Goal: Find specific fact: Find specific fact

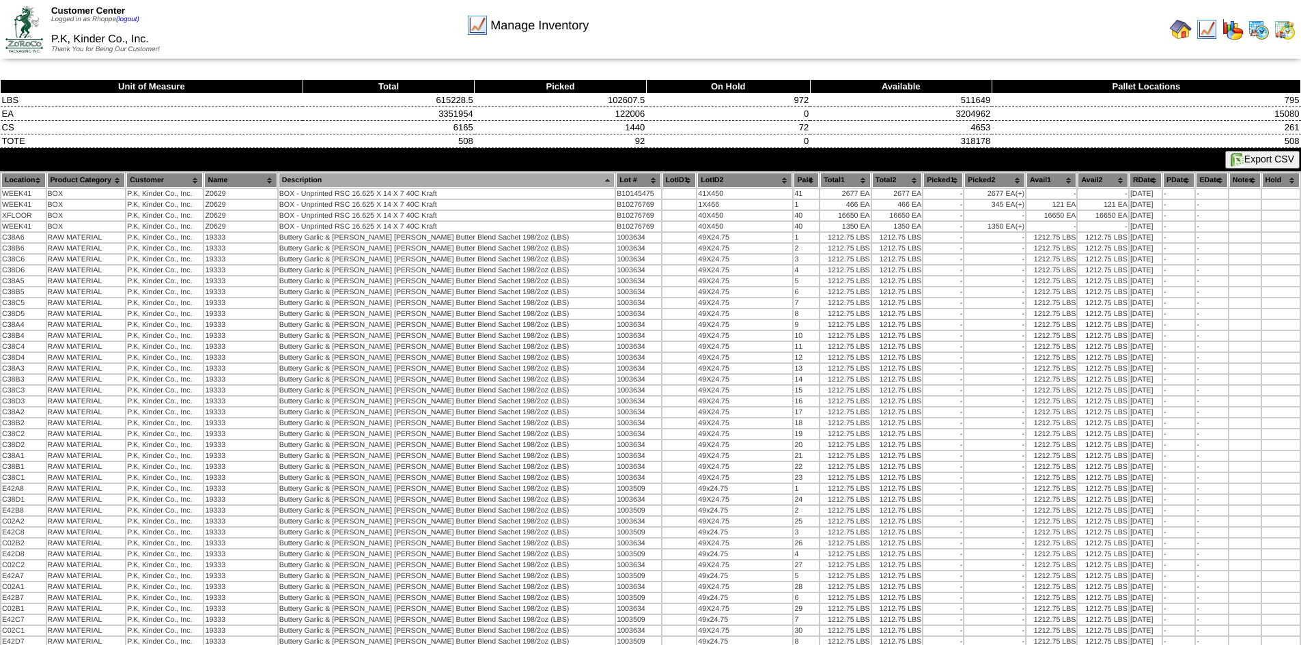
click at [112, 174] on th "Product Category" at bounding box center [86, 180] width 79 height 15
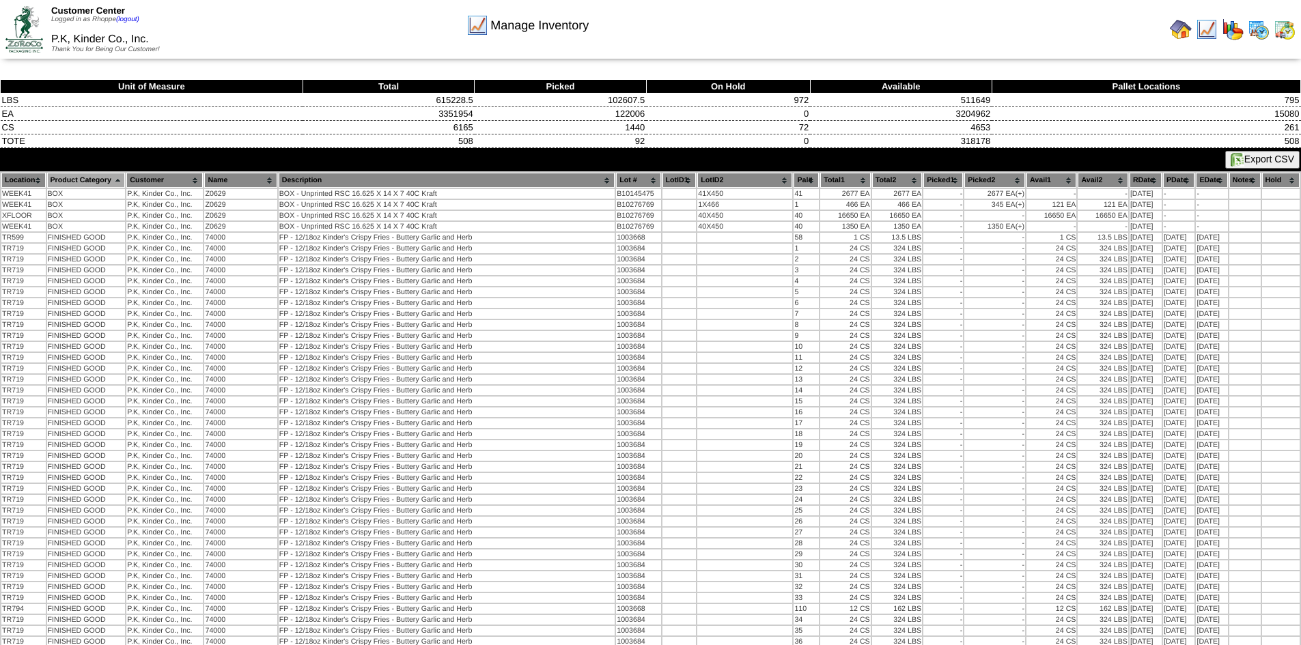
click at [111, 180] on th "Product Category" at bounding box center [86, 180] width 79 height 15
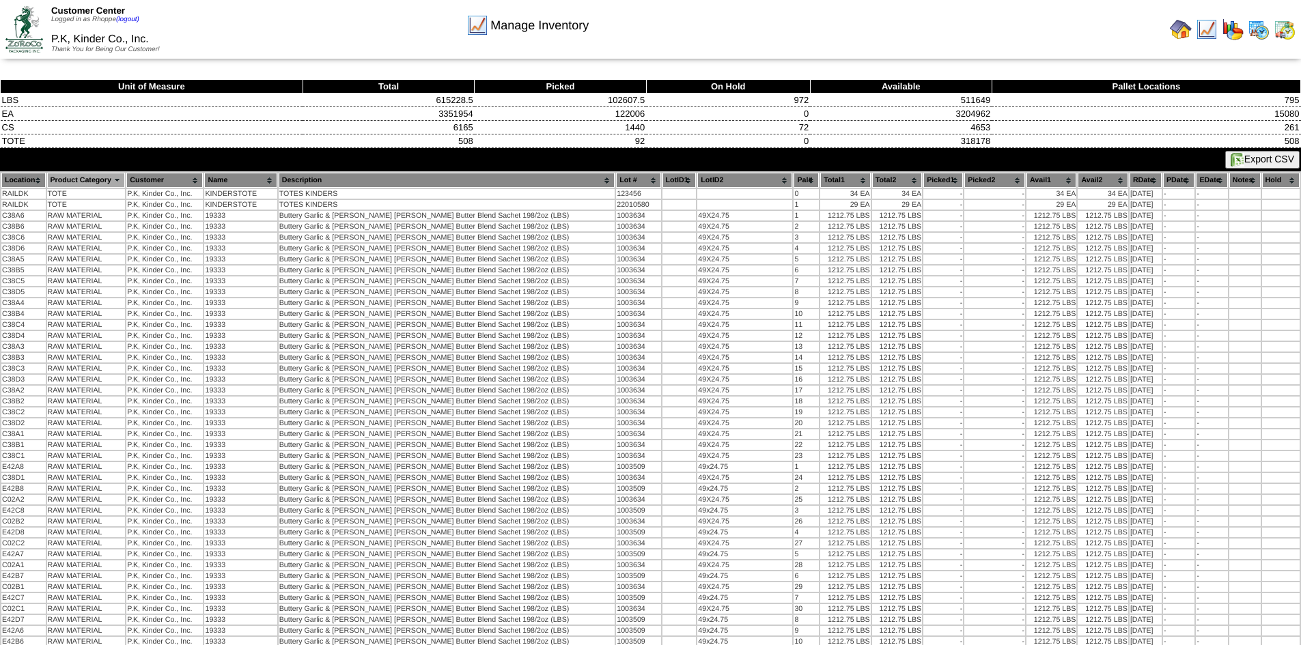
click at [126, 180] on th "Product Category" at bounding box center [86, 180] width 79 height 15
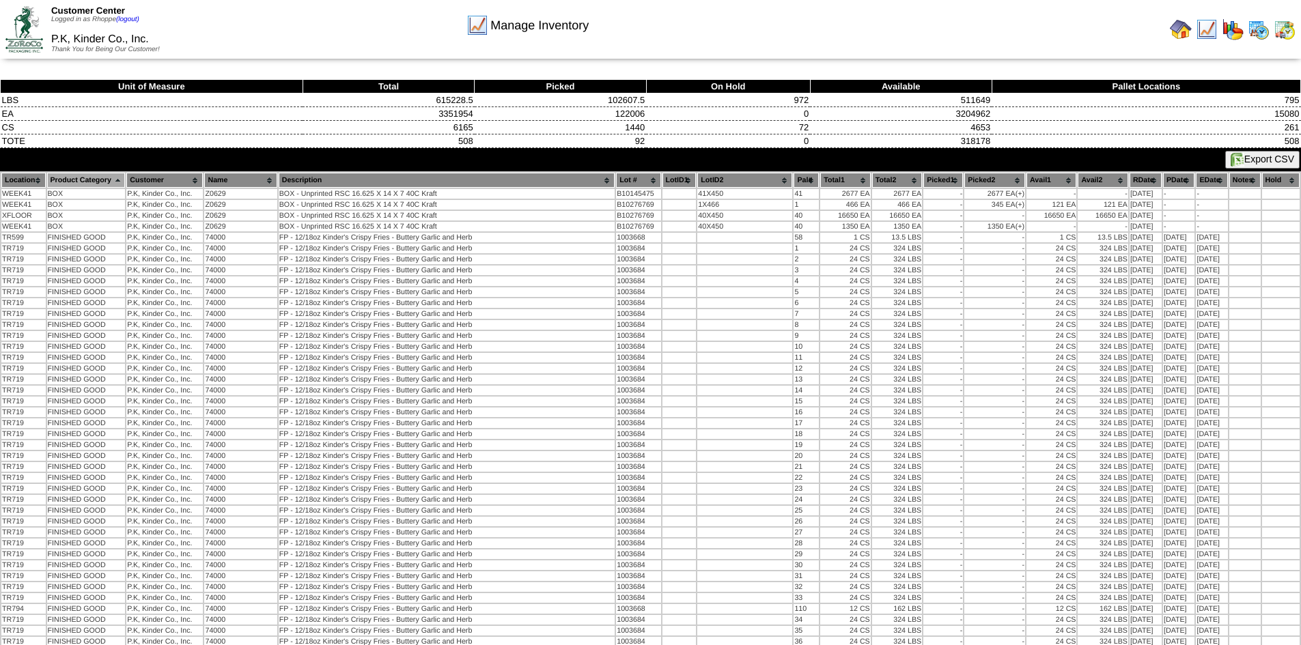
click at [119, 180] on th "Product Category" at bounding box center [86, 180] width 79 height 15
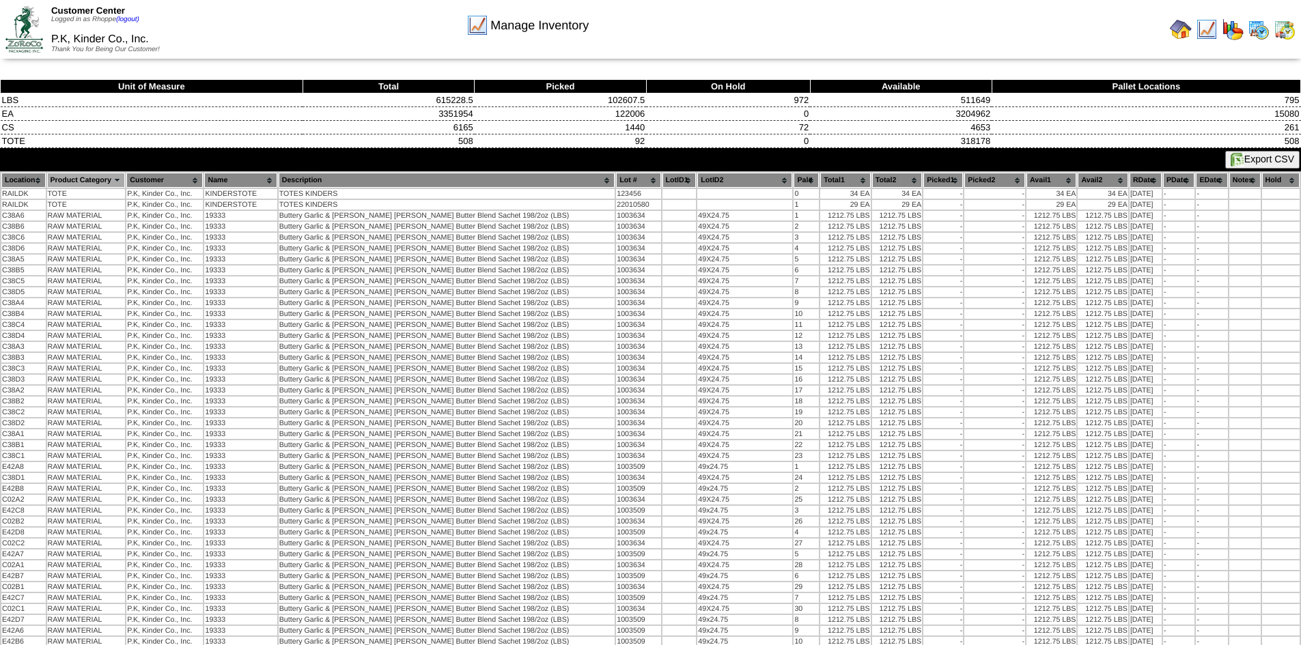
click at [114, 175] on th "Product Category" at bounding box center [86, 180] width 79 height 15
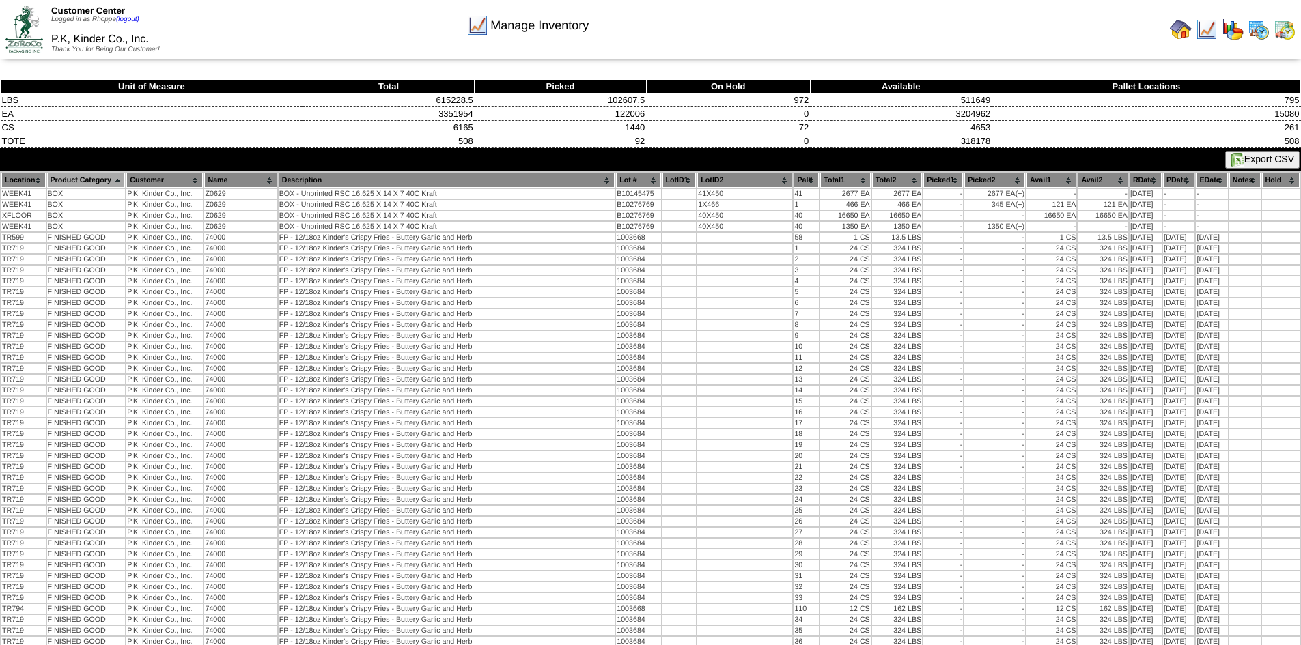
click at [115, 183] on th "Product Category" at bounding box center [86, 180] width 79 height 15
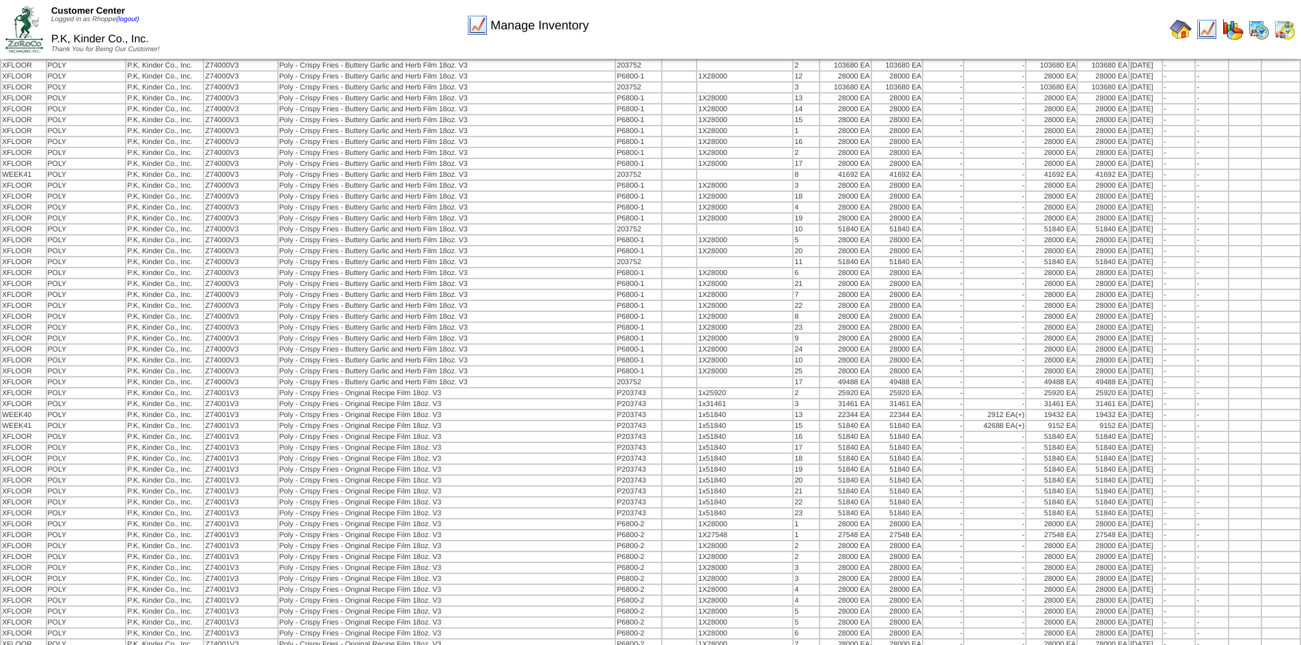
scroll to position [7201, 0]
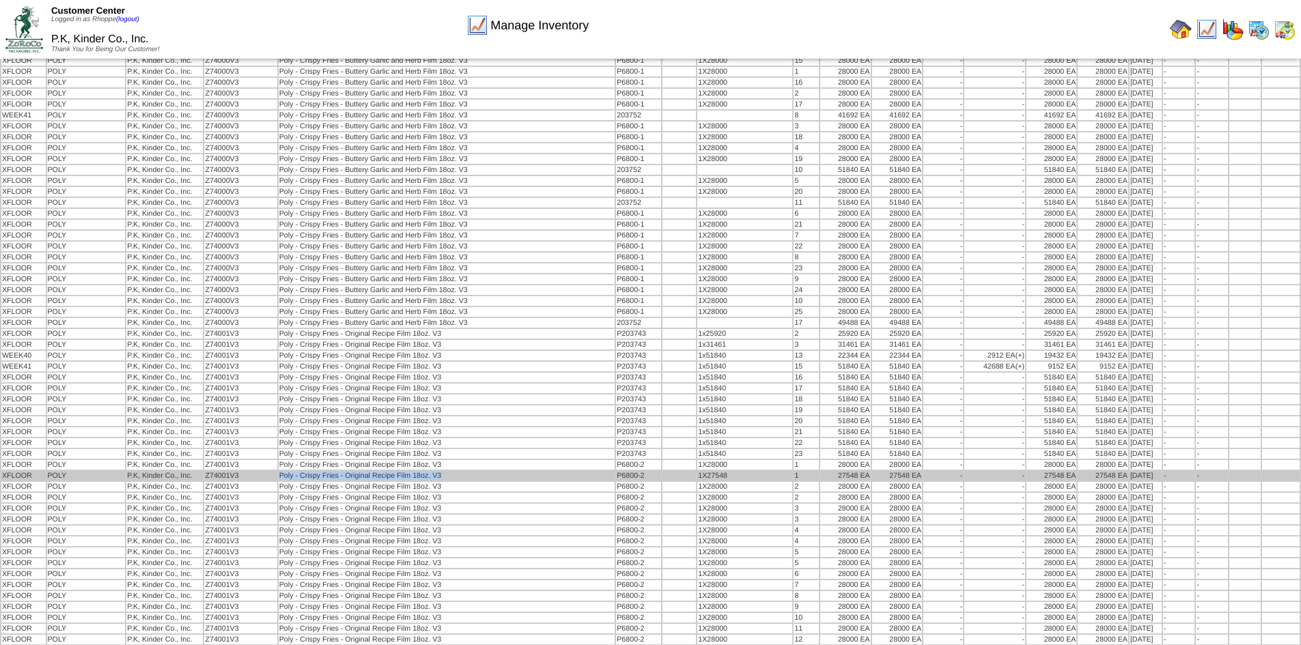
drag, startPoint x: 296, startPoint y: 477, endPoint x: 460, endPoint y: 479, distance: 163.2
click at [460, 479] on td "Poly - Crispy Fries - Original Recipe Film 18oz. V3" at bounding box center [447, 476] width 337 height 10
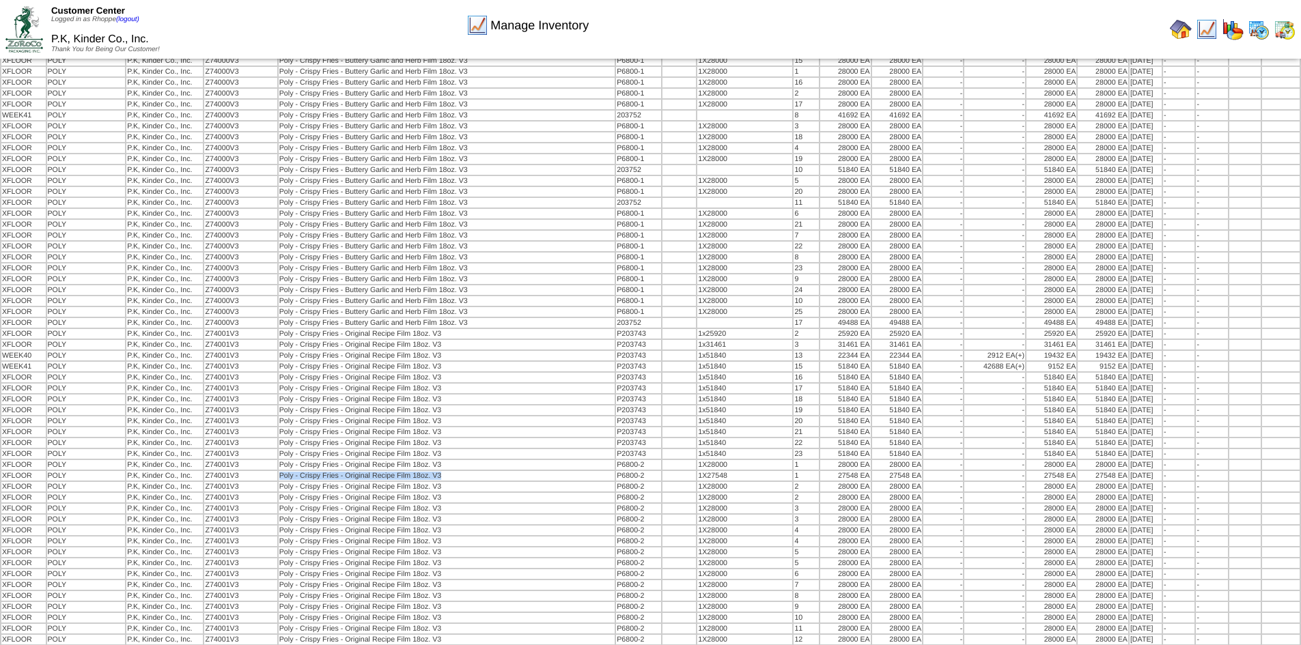
copy td "Poly - Crispy Fries - Original Recipe Film 18oz. V3"
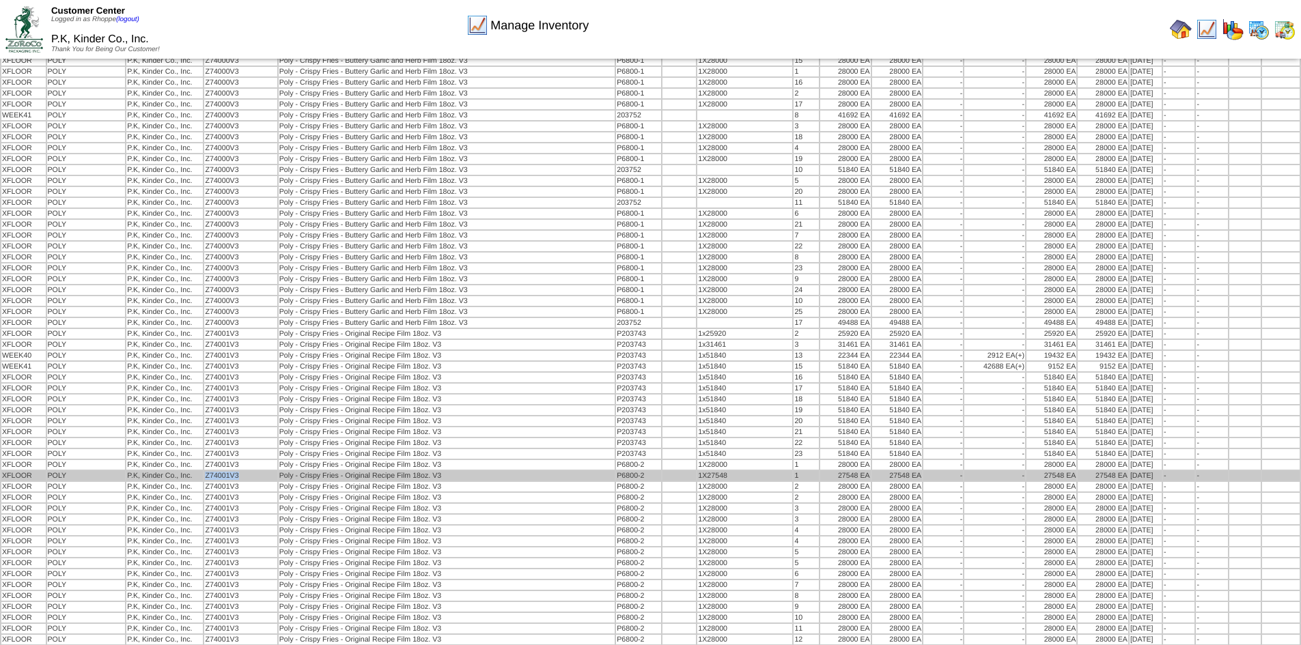
drag, startPoint x: 217, startPoint y: 475, endPoint x: 255, endPoint y: 477, distance: 38.3
click at [255, 477] on td "Z74001V3" at bounding box center [240, 476] width 72 height 10
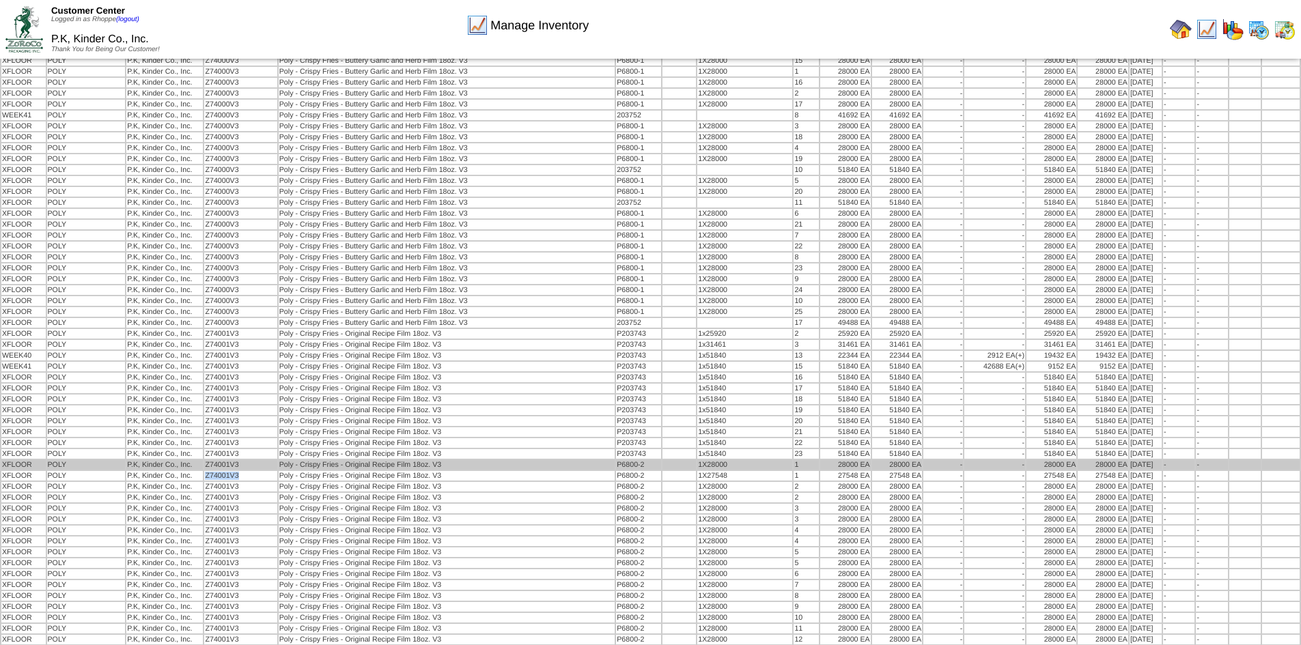
copy td "Z74001V3"
